Goal: Information Seeking & Learning: Learn about a topic

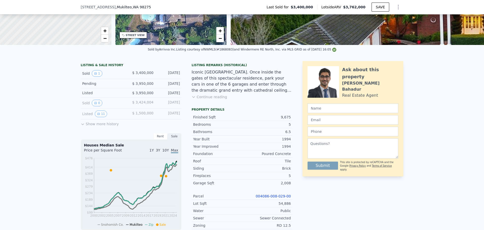
scroll to position [82, 0]
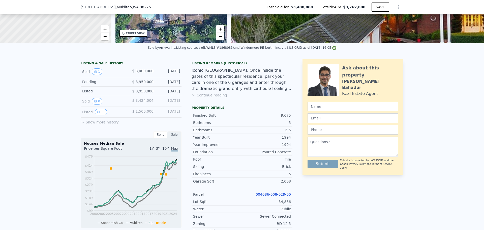
click at [88, 125] on button "Show more history" at bounding box center [100, 121] width 38 height 7
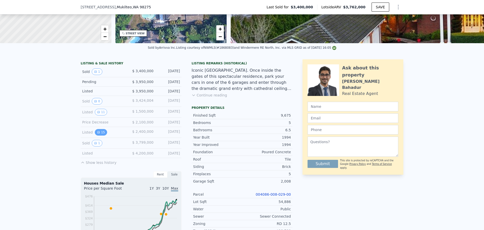
click at [99, 133] on button "15" at bounding box center [101, 132] width 12 height 7
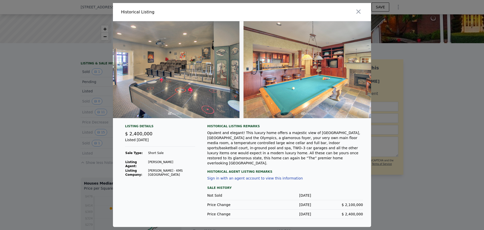
scroll to position [0, 1699]
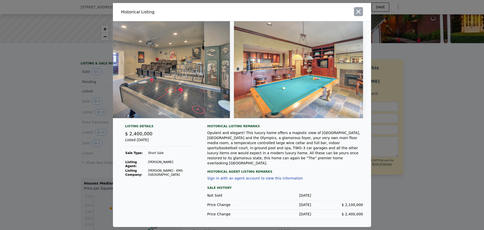
click at [359, 15] on icon "button" at bounding box center [358, 11] width 7 height 7
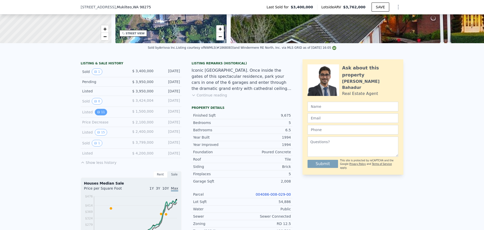
click at [97, 113] on icon "View historical data" at bounding box center [98, 111] width 3 height 3
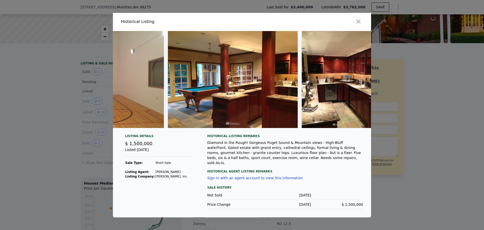
scroll to position [0, 1116]
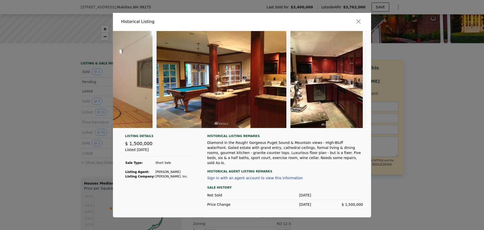
click at [435, 133] on div at bounding box center [242, 115] width 484 height 230
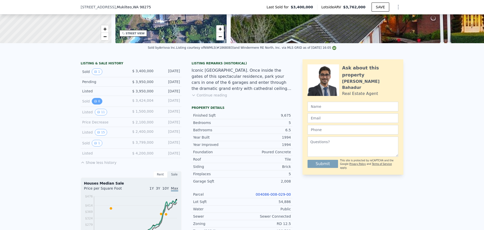
click at [95, 103] on button "0" at bounding box center [97, 101] width 11 height 7
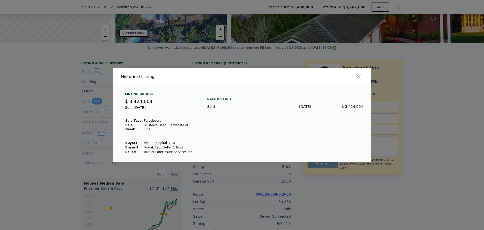
click at [95, 102] on div at bounding box center [242, 115] width 484 height 230
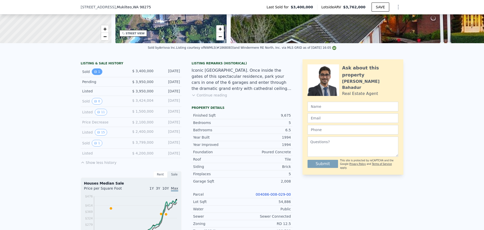
click at [95, 73] on button "1" at bounding box center [97, 71] width 11 height 7
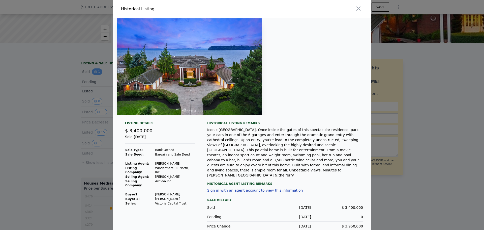
click at [95, 73] on div "Historical Listing Listing Details $ 3,400,000 Sold [DATE] Sale Type: Bank Owne…" at bounding box center [242, 119] width 484 height 239
click at [95, 73] on div at bounding box center [242, 115] width 484 height 230
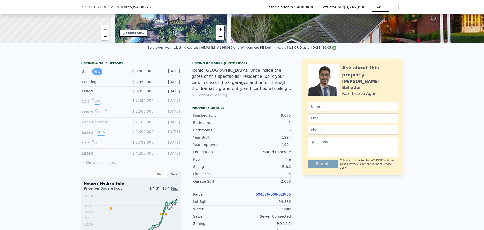
click at [96, 75] on button "1" at bounding box center [97, 71] width 11 height 7
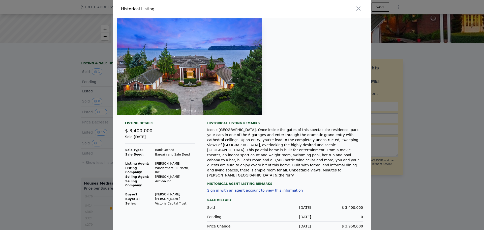
click at [82, 105] on div at bounding box center [242, 115] width 484 height 230
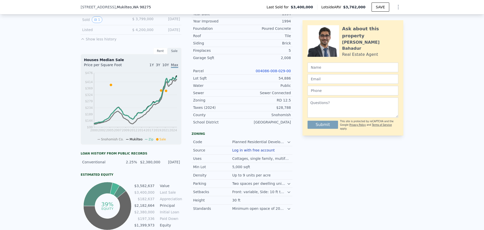
scroll to position [208, 0]
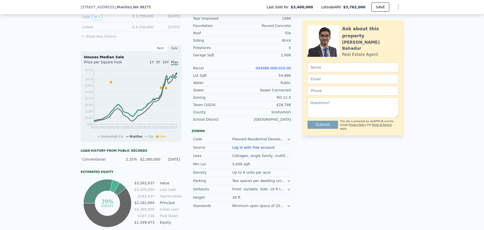
click at [160, 51] on div "Rent" at bounding box center [160, 48] width 14 height 7
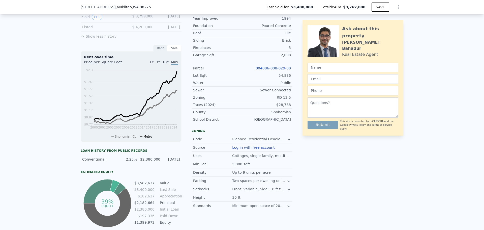
click at [157, 51] on div "Rent" at bounding box center [160, 48] width 14 height 7
click at [170, 51] on div "Sale" at bounding box center [174, 48] width 14 height 7
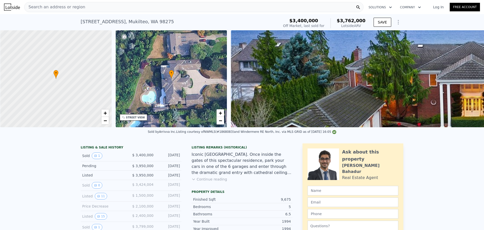
scroll to position [0, 2]
